Goal: Use online tool/utility: Utilize a website feature to perform a specific function

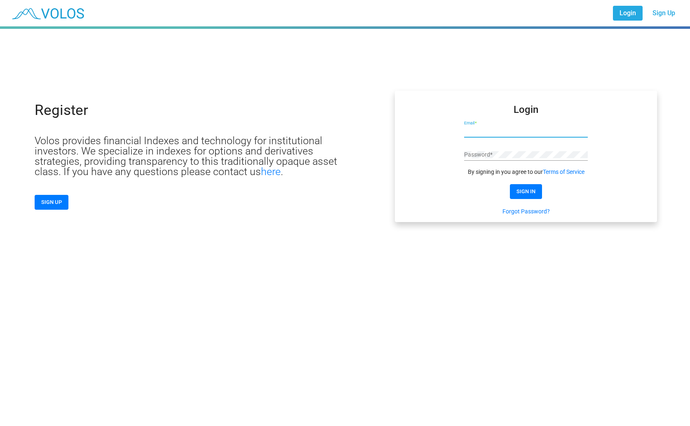
click at [501, 133] on input "Email *" at bounding box center [526, 131] width 124 height 7
type input "**********"
click at [526, 181] on form "**********" at bounding box center [526, 160] width 124 height 110
click at [529, 188] on button "SIGN IN" at bounding box center [526, 191] width 32 height 15
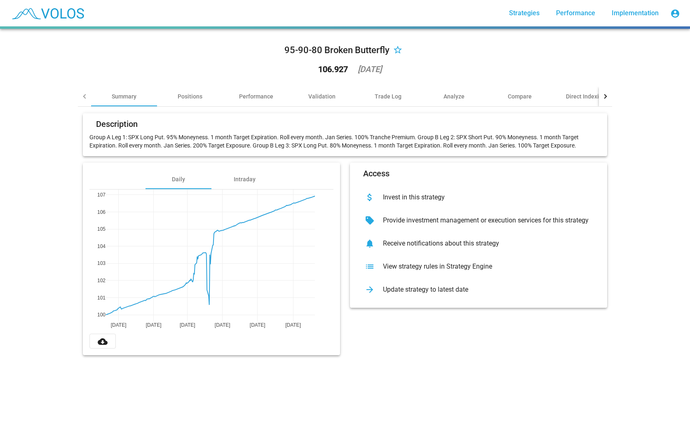
click at [436, 264] on div "View strategy rules in Strategy Engine" at bounding box center [485, 266] width 218 height 8
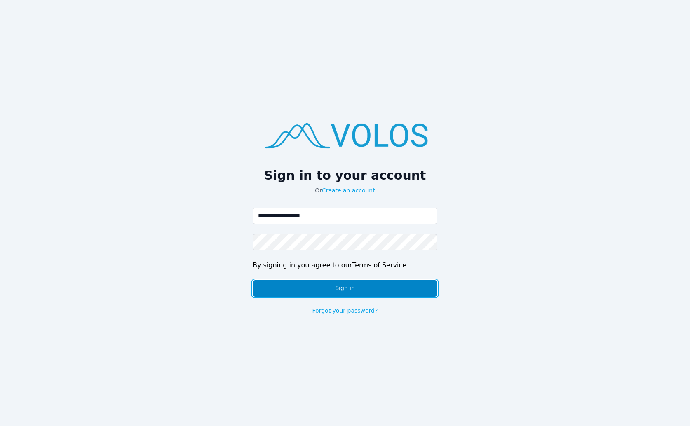
click at [375, 286] on button "Sign in" at bounding box center [345, 288] width 185 height 16
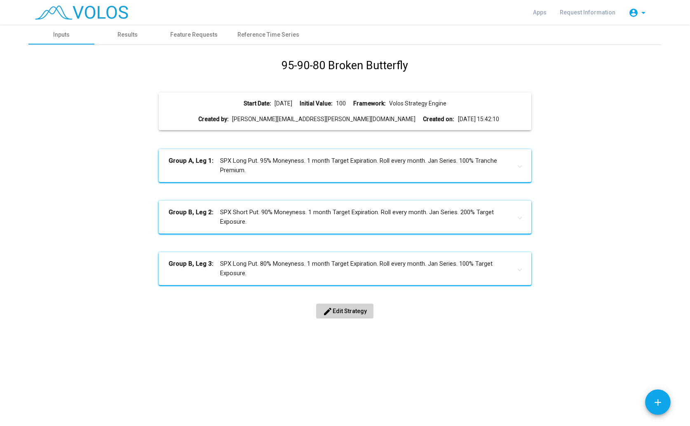
click at [351, 314] on span "edit Edit Strategy" at bounding box center [345, 311] width 44 height 7
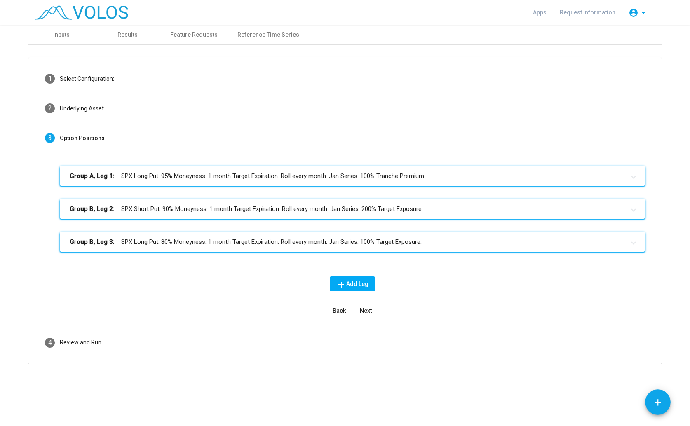
click at [292, 176] on mat-panel-title "Group A, Leg 1: SPX Long Put. 95% Moneyness. 1 month Target Expiration. Roll ev…" at bounding box center [347, 175] width 555 height 9
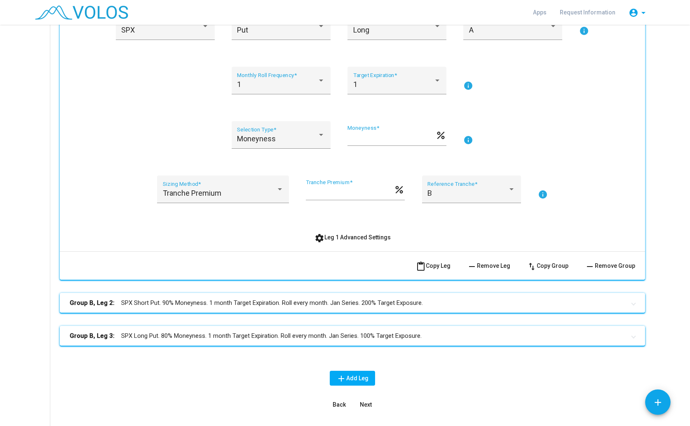
scroll to position [245, 0]
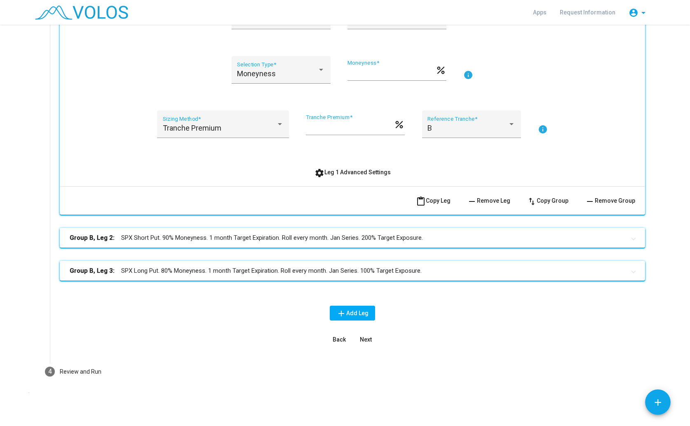
click at [196, 236] on mat-panel-title "Group B, Leg 2: SPX Short Put. 90% Moneyness. 1 month Target Expiration. Roll e…" at bounding box center [347, 237] width 555 height 9
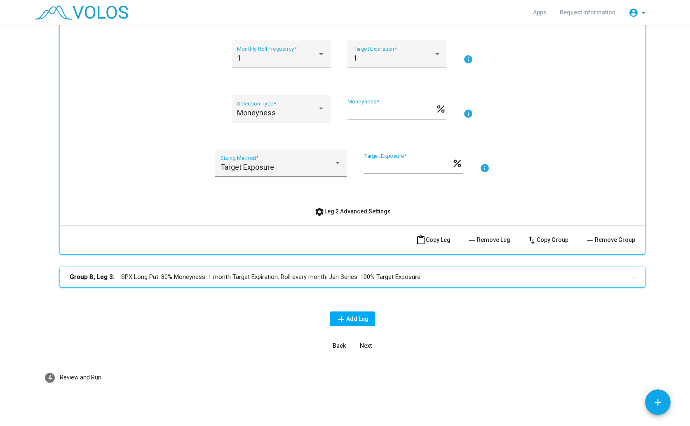
scroll to position [519, 0]
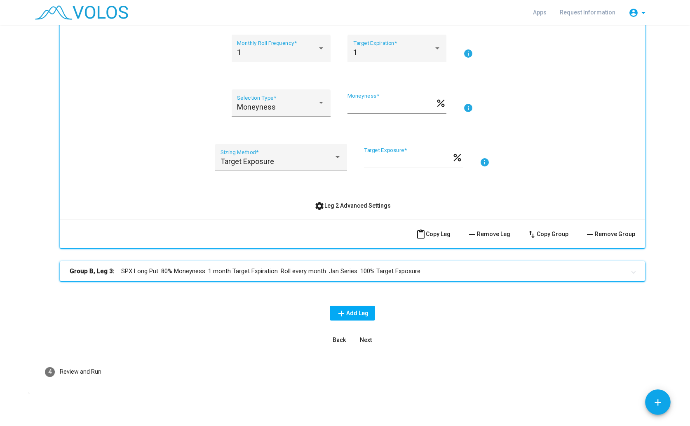
click at [189, 276] on mat-expansion-panel-header "Group B, Leg 3: SPX Long Put. 80% Moneyness. 1 month Target Expiration. Roll ev…" at bounding box center [352, 271] width 585 height 20
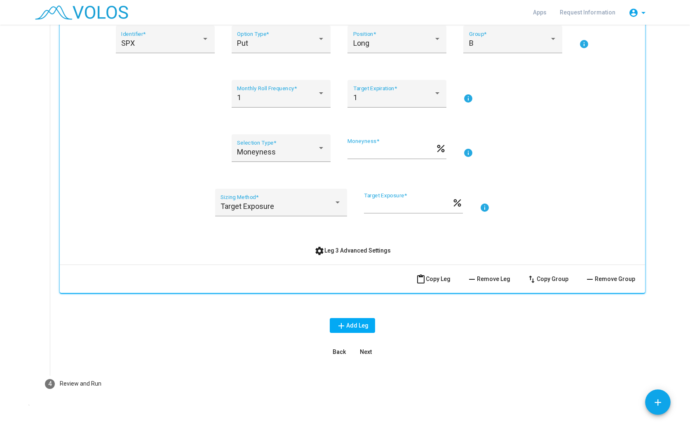
scroll to position [794, 0]
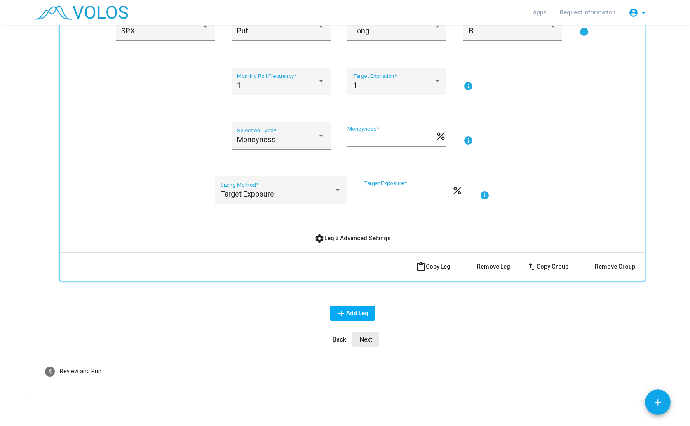
click at [372, 338] on button "Next" at bounding box center [365, 339] width 26 height 15
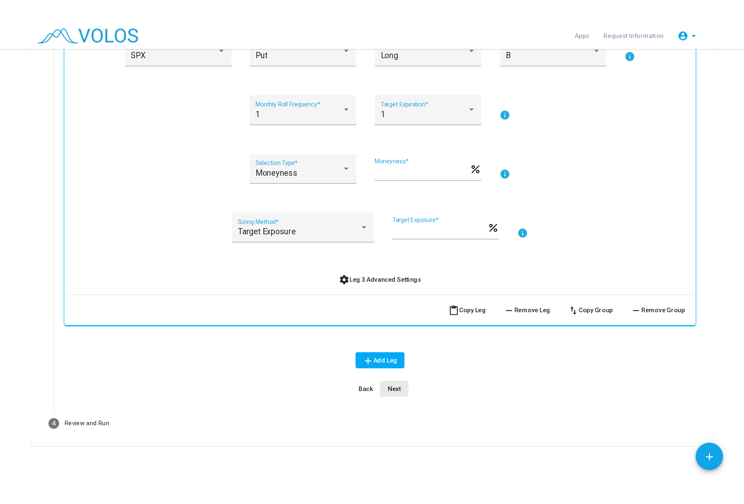
scroll to position [0, 0]
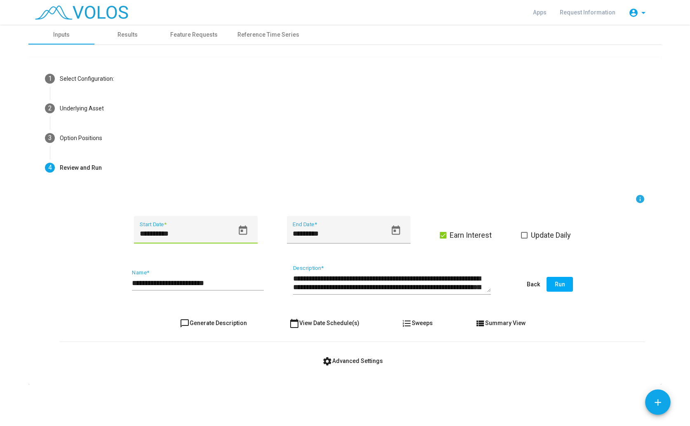
click at [181, 233] on input "**********" at bounding box center [187, 234] width 94 height 8
click at [242, 231] on icon "Open calendar" at bounding box center [243, 229] width 8 height 9
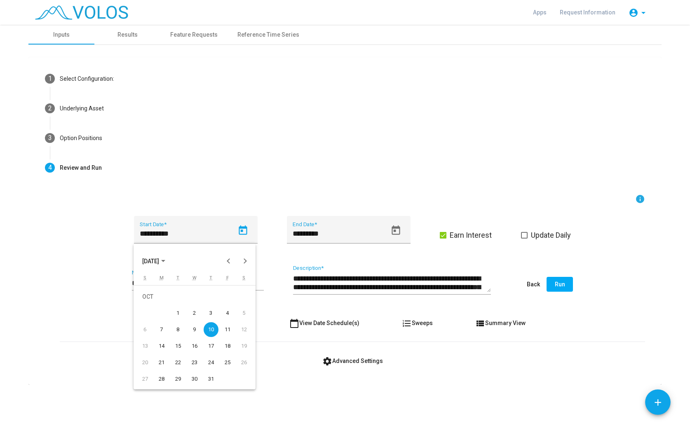
click at [160, 255] on button "[DATE]" at bounding box center [154, 261] width 36 height 16
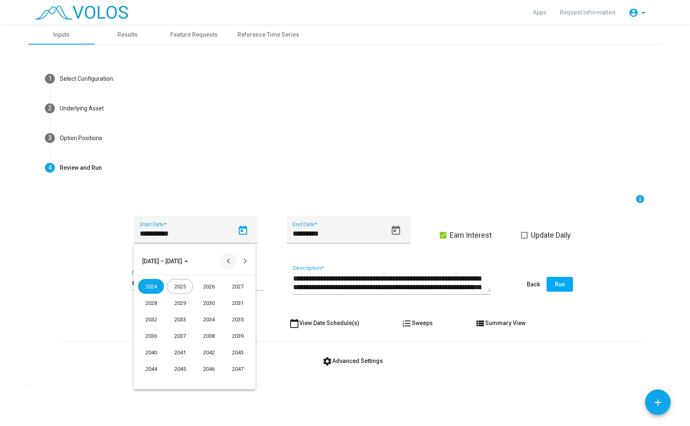
click at [226, 259] on button "Previous 24 years" at bounding box center [228, 261] width 16 height 16
click at [205, 365] on div "2022" at bounding box center [209, 368] width 26 height 15
click at [152, 300] on div "JAN" at bounding box center [151, 302] width 26 height 15
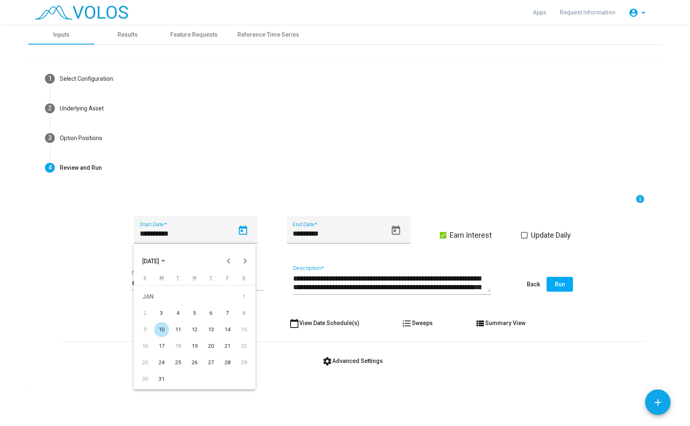
click at [165, 326] on div "10" at bounding box center [161, 329] width 15 height 15
click at [452, 232] on span "Earn Interest" at bounding box center [471, 235] width 42 height 10
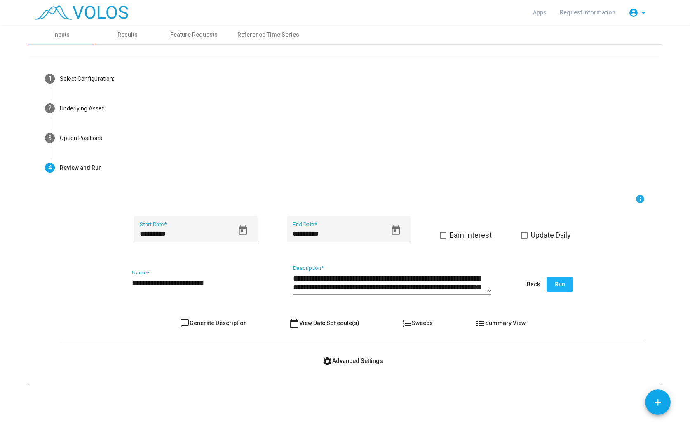
click at [570, 286] on button "Run" at bounding box center [559, 284] width 26 height 15
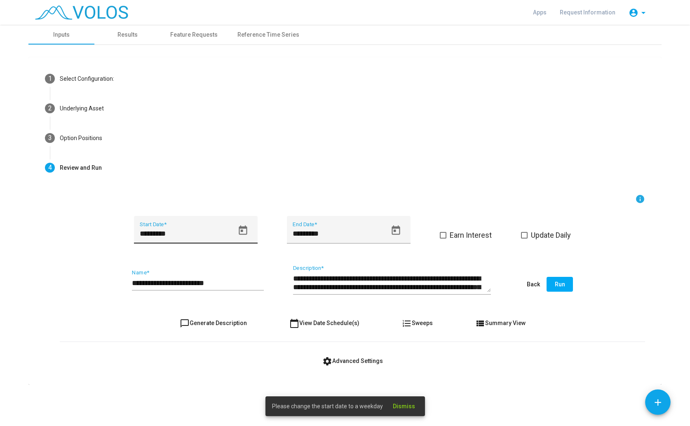
click at [245, 230] on icon "Open calendar" at bounding box center [242, 230] width 11 height 11
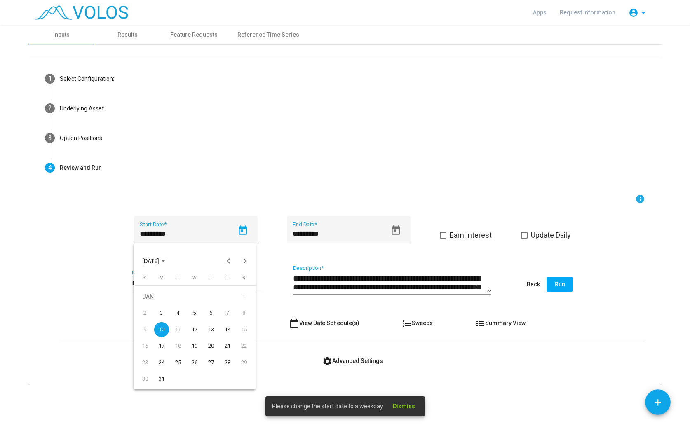
click at [173, 327] on div "11" at bounding box center [178, 329] width 15 height 15
type input "*********"
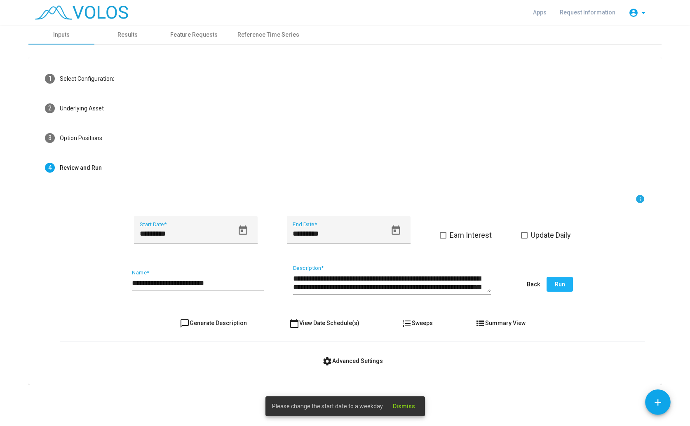
click at [562, 283] on span "Run" at bounding box center [560, 284] width 10 height 7
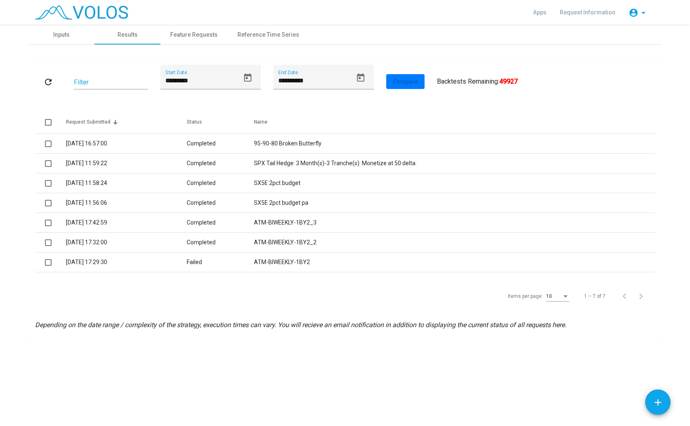
click at [254, 386] on div "**********" at bounding box center [345, 225] width 690 height 401
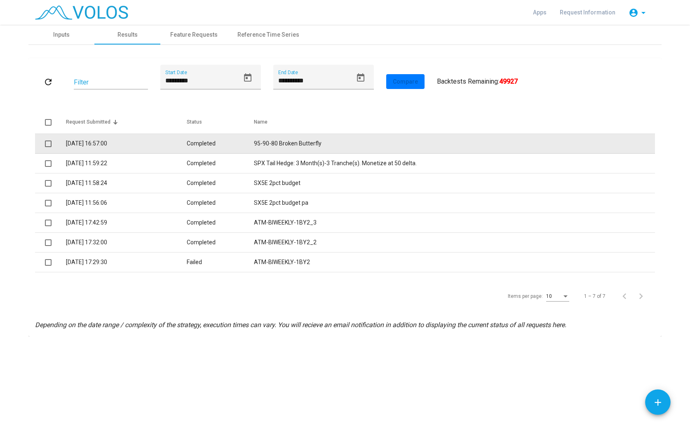
click at [258, 138] on td "95-90-80 Broken Butterfly" at bounding box center [454, 144] width 401 height 20
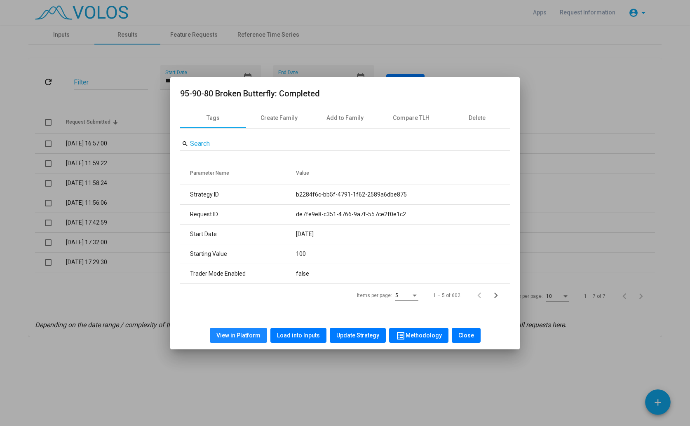
click at [250, 332] on span "View in Platform" at bounding box center [238, 335] width 44 height 7
click at [305, 330] on button "Load into Inputs" at bounding box center [298, 335] width 56 height 15
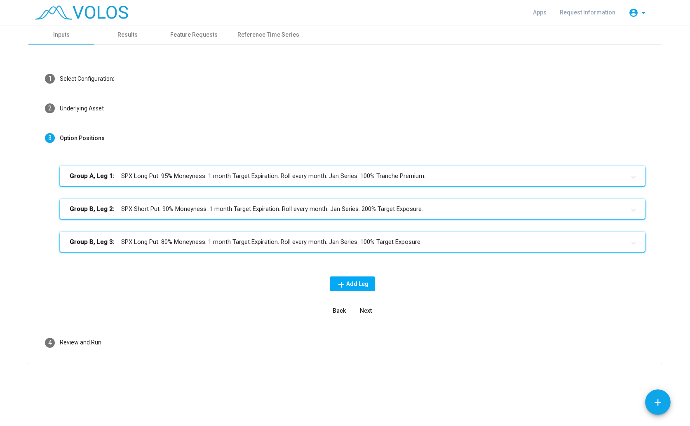
click at [498, 276] on div "Group A, Leg 1: SPX Long Put. 95% Moneyness. 1 month Target Expiration. Roll ev…" at bounding box center [352, 242] width 585 height 152
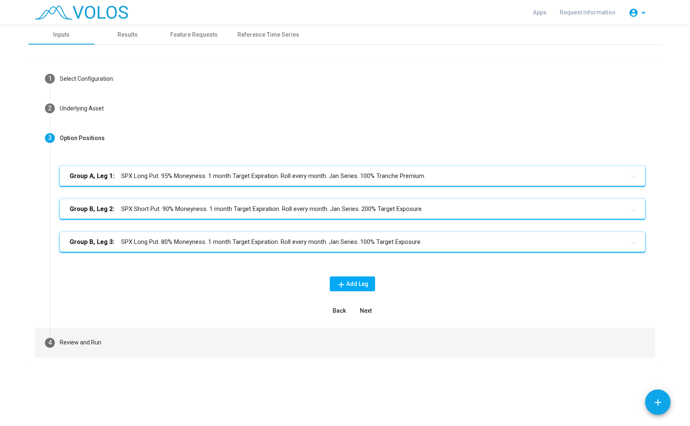
click at [83, 353] on mat-step-header "4 Review and Run" at bounding box center [345, 343] width 620 height 30
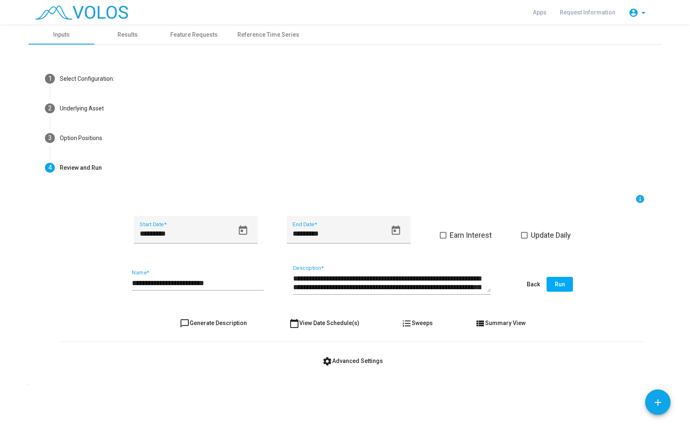
click at [59, 221] on div "**********" at bounding box center [352, 286] width 605 height 184
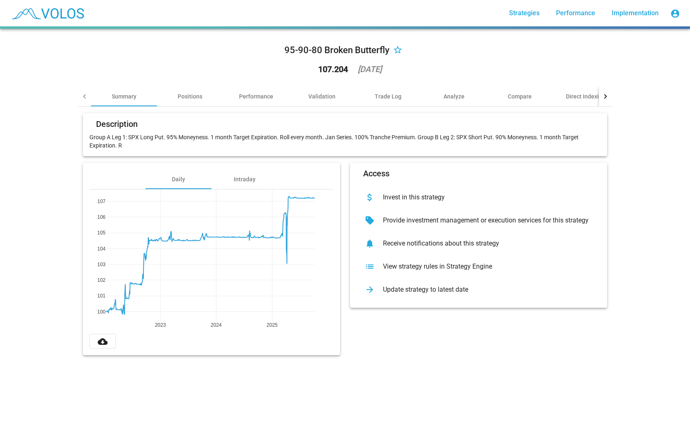
click at [272, 379] on div "95-90-80 Broken Butterfly star_border 107.204 2025-10-08 Summary Positions Perf…" at bounding box center [345, 227] width 690 height 397
click at [370, 348] on div "Access attach_money Invest in this strategy sell Provide investment management …" at bounding box center [478, 259] width 267 height 192
click at [185, 376] on div "95-90-80 Broken Butterfly star_border 107.204 2025-10-08 Summary Positions Perf…" at bounding box center [345, 227] width 690 height 397
click at [101, 411] on div "95-90-80 Broken Butterfly star_border 107.204 2025-10-08 Summary Positions Perf…" at bounding box center [345, 227] width 690 height 397
click at [472, 333] on div "Access attach_money Invest in this strategy sell Provide investment management …" at bounding box center [478, 259] width 267 height 192
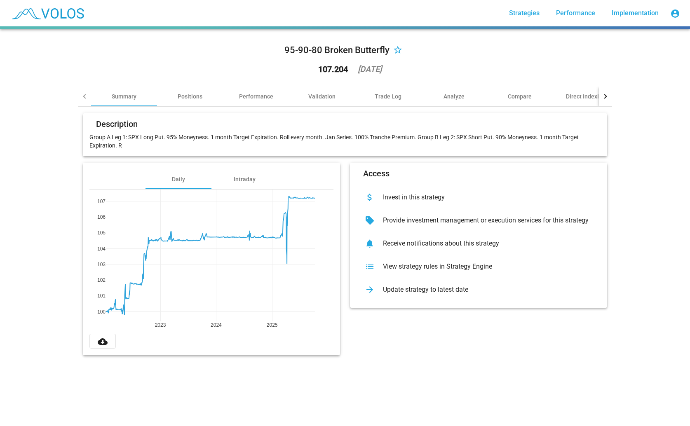
click at [77, 96] on div "95-90-80 Broken Butterfly star_border 107.204 2025-10-08 Summary Positions Perf…" at bounding box center [345, 199] width 544 height 340
click at [83, 96] on div at bounding box center [84, 97] width 13 height 20
click at [128, 96] on div "Summary" at bounding box center [124, 96] width 25 height 8
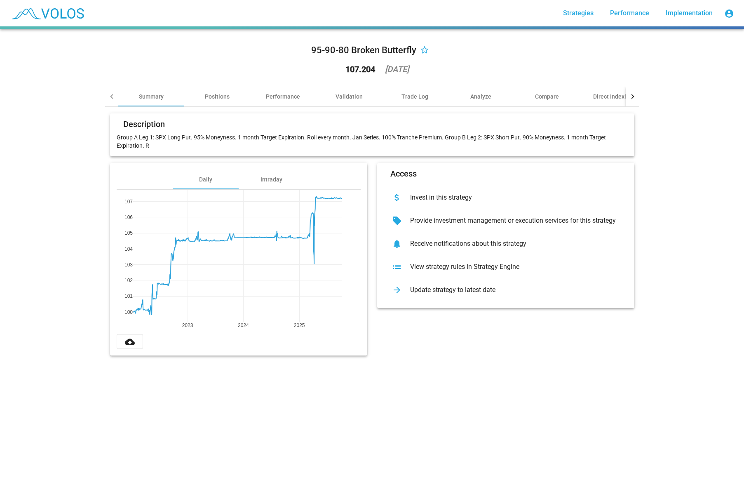
click at [110, 426] on div "95-90-80 Broken Butterfly star_border 107.204 2025-10-08 Summary Positions Perf…" at bounding box center [372, 266] width 744 height 475
click at [129, 426] on div "95-90-80 Broken Butterfly star_border 107.204 2025-10-08 Summary Positions Perf…" at bounding box center [372, 266] width 744 height 475
click at [82, 426] on div "95-90-80 Broken Butterfly star_border 107.204 2025-10-08 Summary Positions Perf…" at bounding box center [372, 266] width 744 height 475
click at [635, 426] on div "95-90-80 Broken Butterfly star_border 107.204 2025-10-08 Summary Positions Perf…" at bounding box center [372, 266] width 744 height 475
